Goal: Task Accomplishment & Management: Complete application form

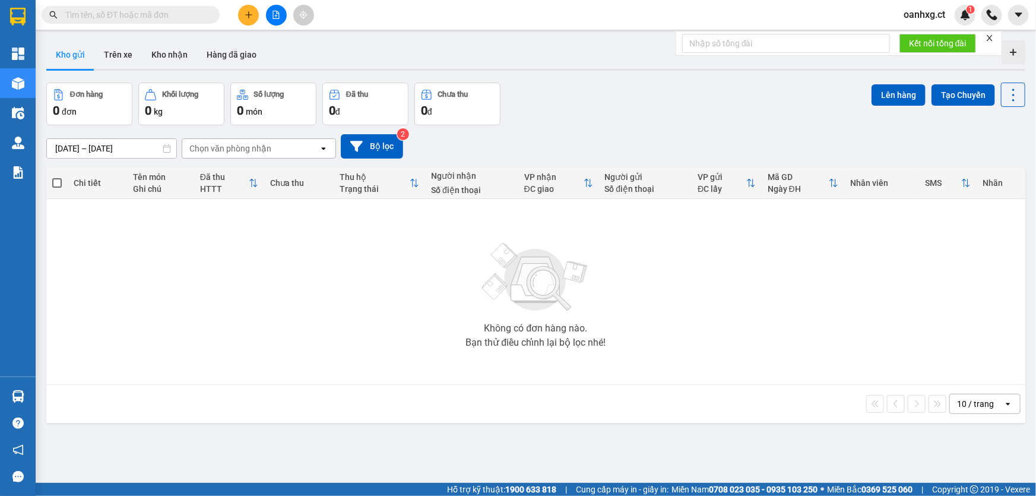
click at [246, 11] on icon "plus" at bounding box center [249, 15] width 8 height 8
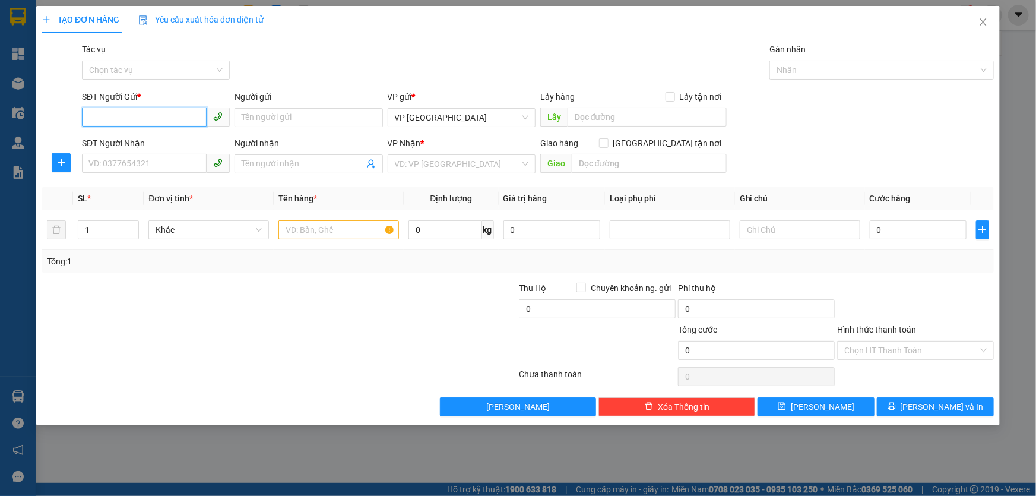
click at [164, 115] on input "SĐT Người Gửi *" at bounding box center [144, 116] width 125 height 19
type input "0867457969"
click at [146, 137] on div "0867457969" at bounding box center [156, 141] width 134 height 13
type input "0984625453"
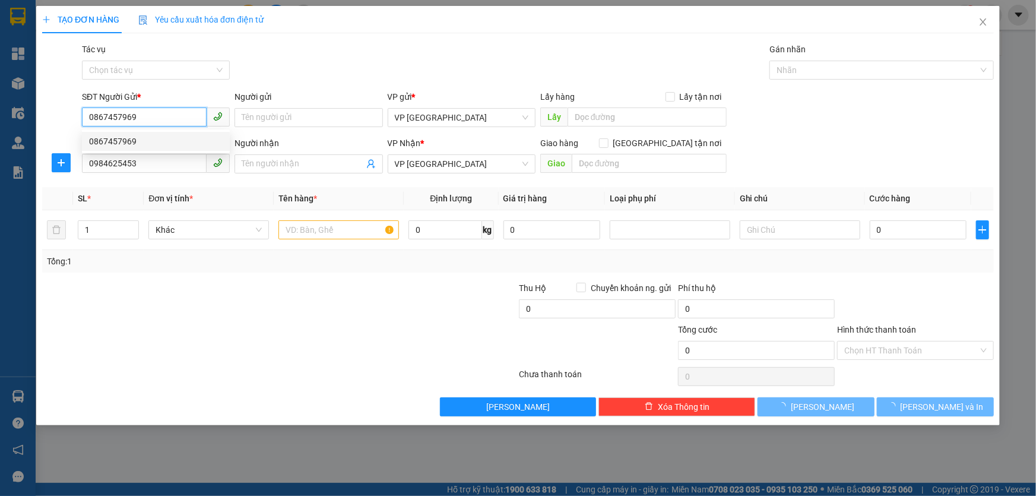
type input "180.000"
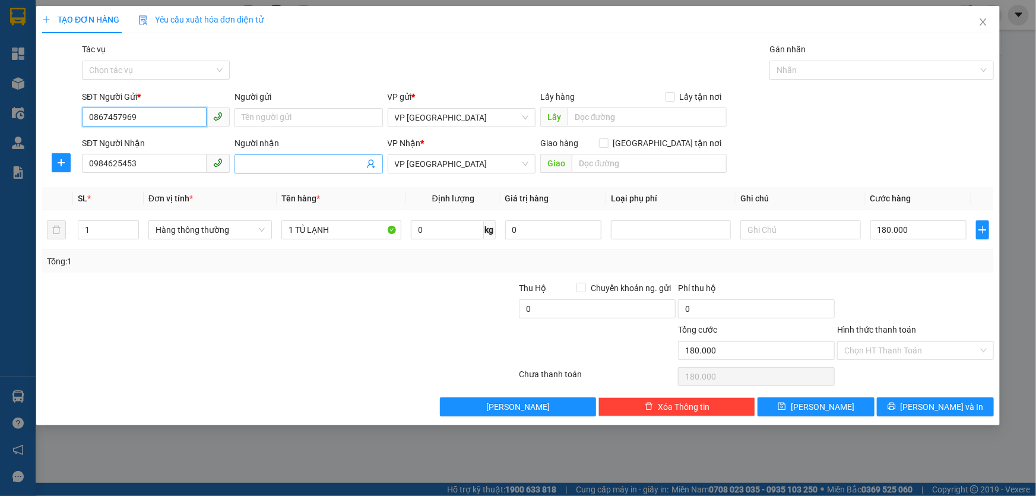
type input "0867457969"
click at [297, 166] on input "Người nhận" at bounding box center [303, 163] width 122 height 13
type input "e [PERSON_NAME]"
click at [338, 228] on input "1 TỦ LẠNH" at bounding box center [341, 229] width 120 height 19
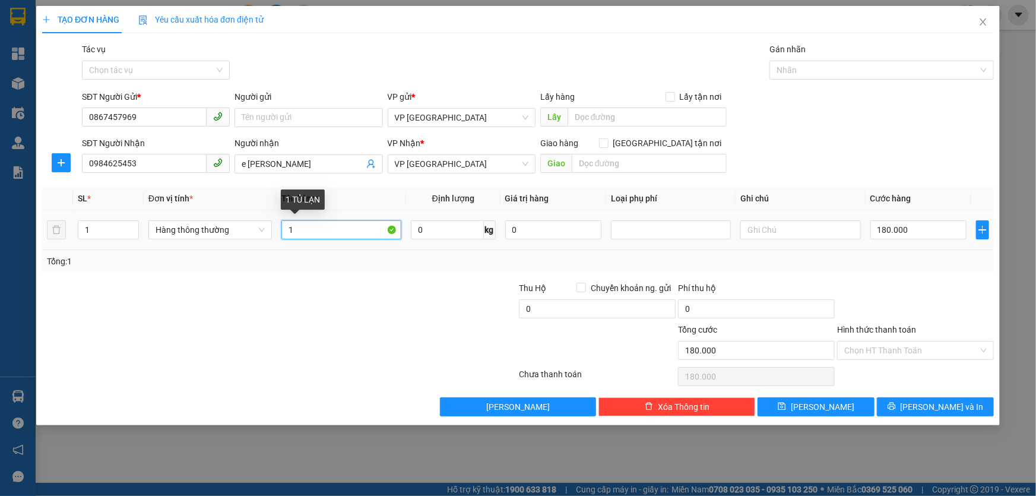
type input "1"
type input "ã"
click at [917, 233] on input "180.000" at bounding box center [918, 229] width 97 height 19
type input "0"
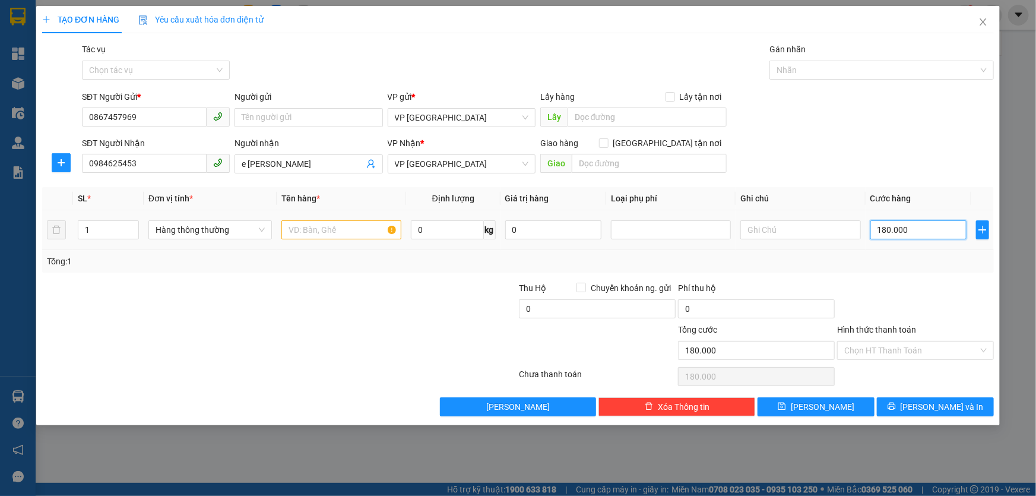
type input "0"
type input "3"
type input "03"
type input "30"
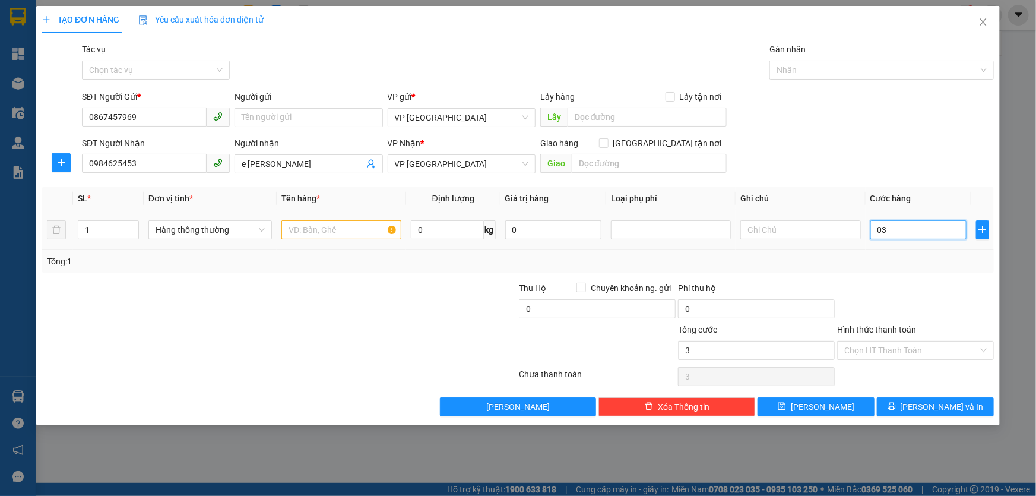
type input "30"
type input "030"
type input "30.000"
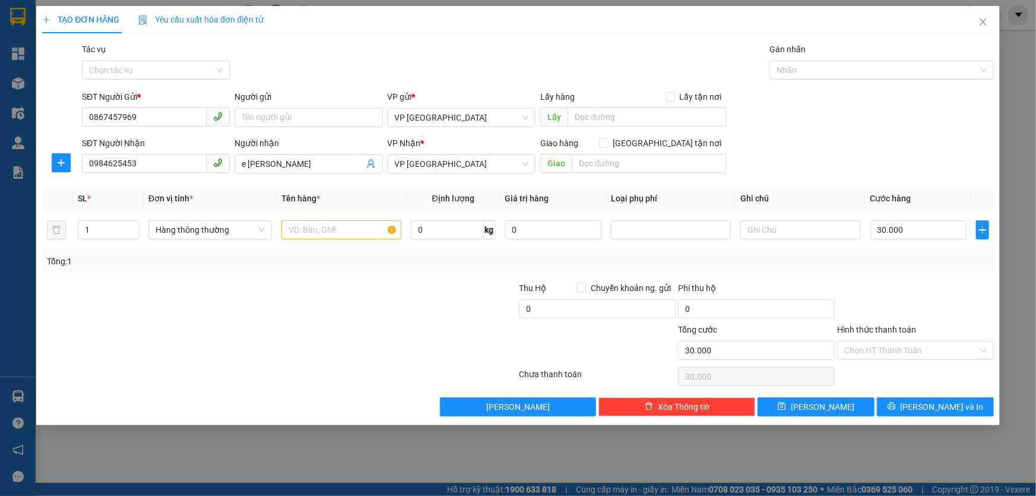
drag, startPoint x: 907, startPoint y: 257, endPoint x: 621, endPoint y: 258, distance: 285.5
click at [906, 258] on div "Tổng: 1" at bounding box center [518, 261] width 942 height 13
click at [326, 229] on input "text" at bounding box center [341, 229] width 120 height 19
click at [341, 227] on input "text" at bounding box center [341, 229] width 120 height 19
click at [342, 227] on input "text" at bounding box center [341, 229] width 120 height 19
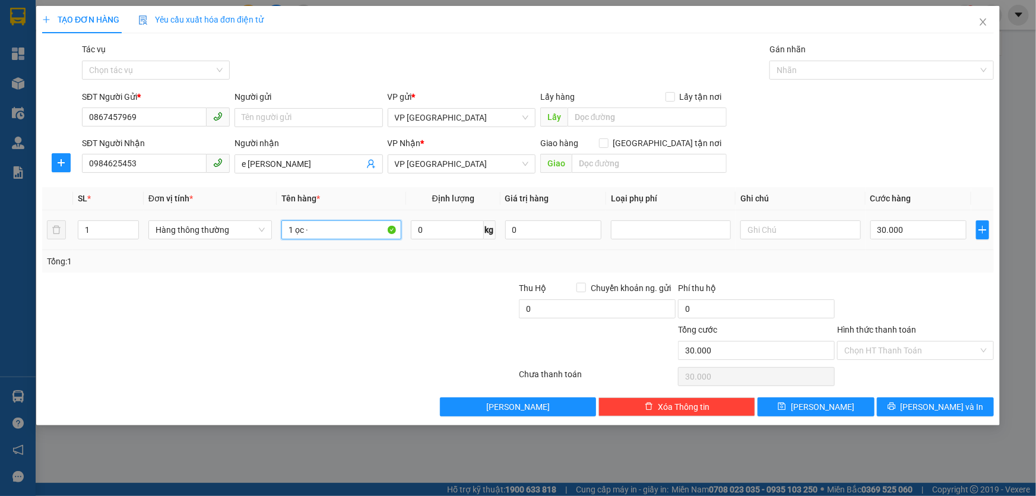
click at [343, 231] on input "1 ọc ·" at bounding box center [341, 229] width 120 height 19
click at [335, 221] on input "1" at bounding box center [341, 229] width 120 height 19
type input "1 bọc thuốc lá"
click at [890, 343] on input "Hình thức thanh toán" at bounding box center [911, 350] width 134 height 18
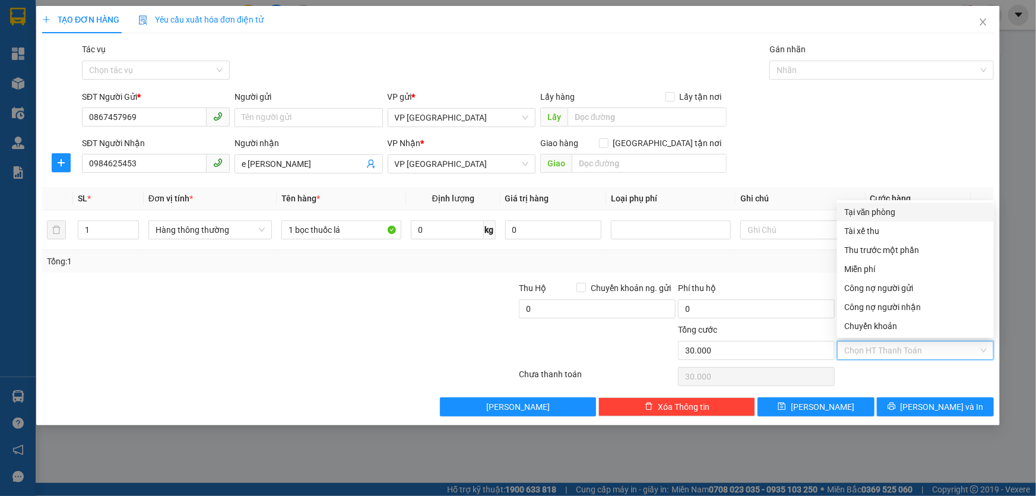
click at [869, 210] on div "Tại văn phòng" at bounding box center [915, 211] width 142 height 13
type input "0"
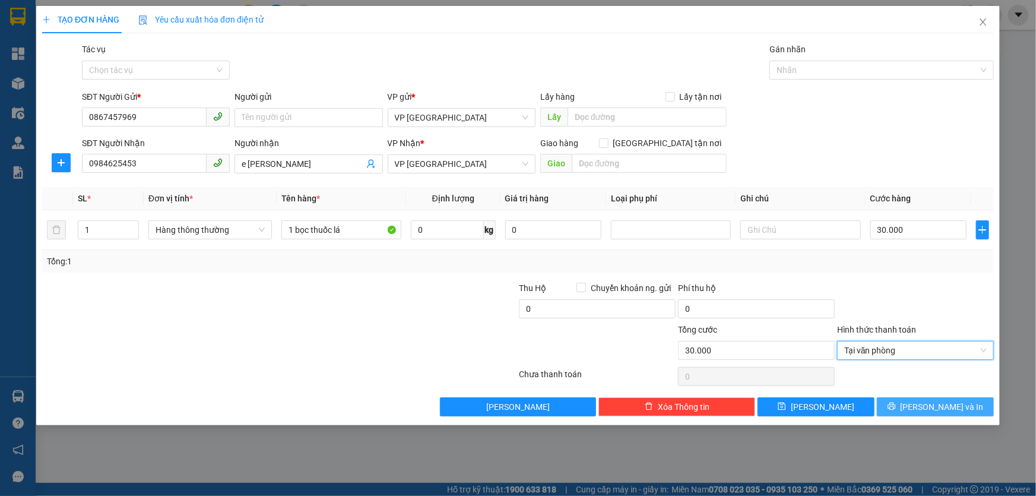
drag, startPoint x: 938, startPoint y: 407, endPoint x: 982, endPoint y: 373, distance: 55.4
click at [939, 407] on span "[PERSON_NAME] và In" at bounding box center [941, 406] width 83 height 13
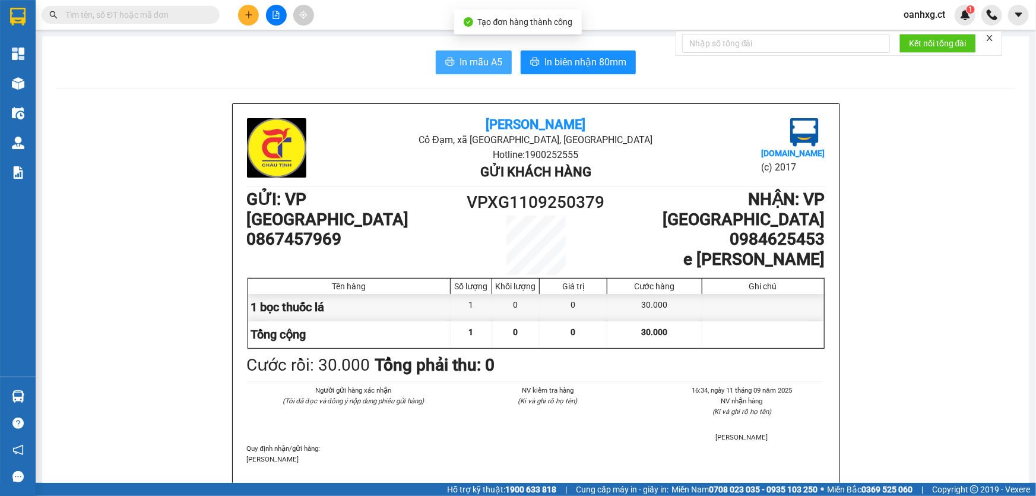
click at [483, 64] on span "In mẫu A5" at bounding box center [480, 62] width 43 height 15
